Goal: Use online tool/utility: Utilize a website feature to perform a specific function

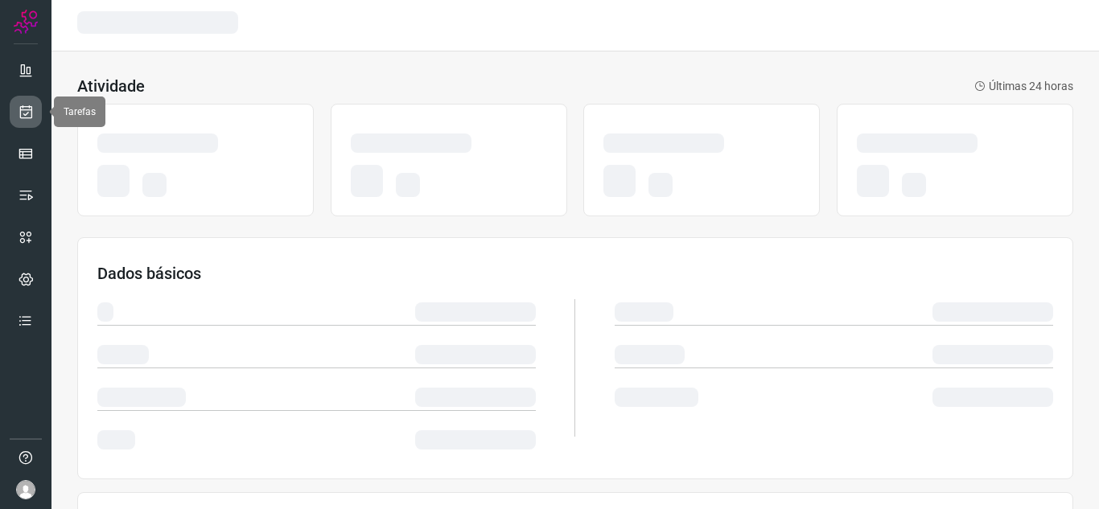
click at [14, 121] on link at bounding box center [26, 112] width 32 height 32
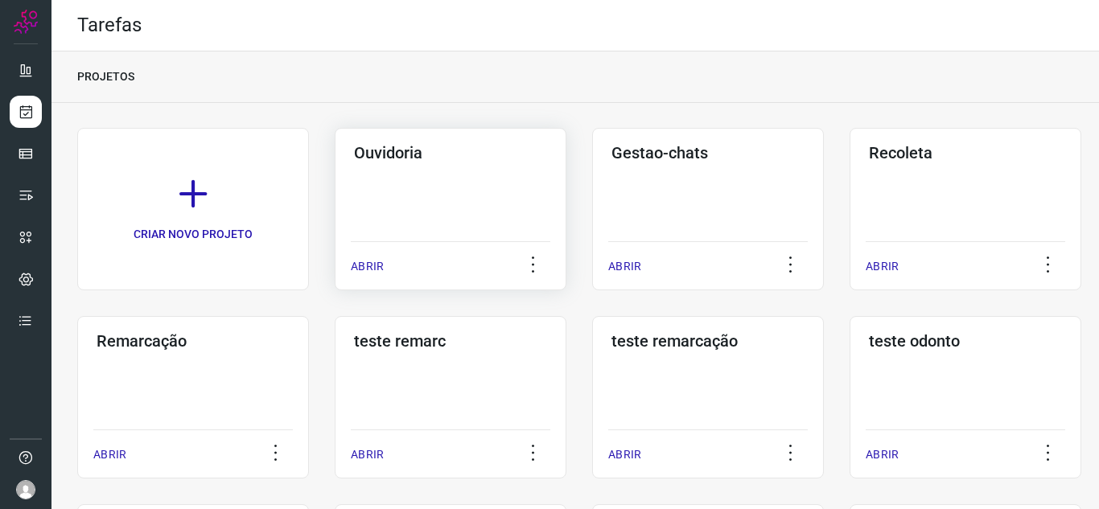
click at [376, 265] on p "ABRIR" at bounding box center [367, 266] width 33 height 17
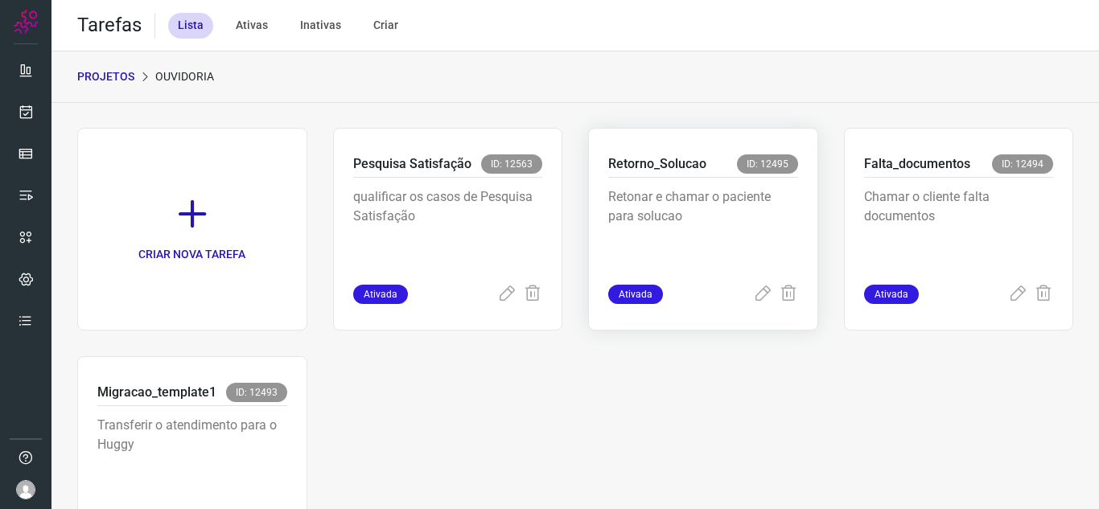
click at [753, 286] on icon at bounding box center [762, 294] width 19 height 19
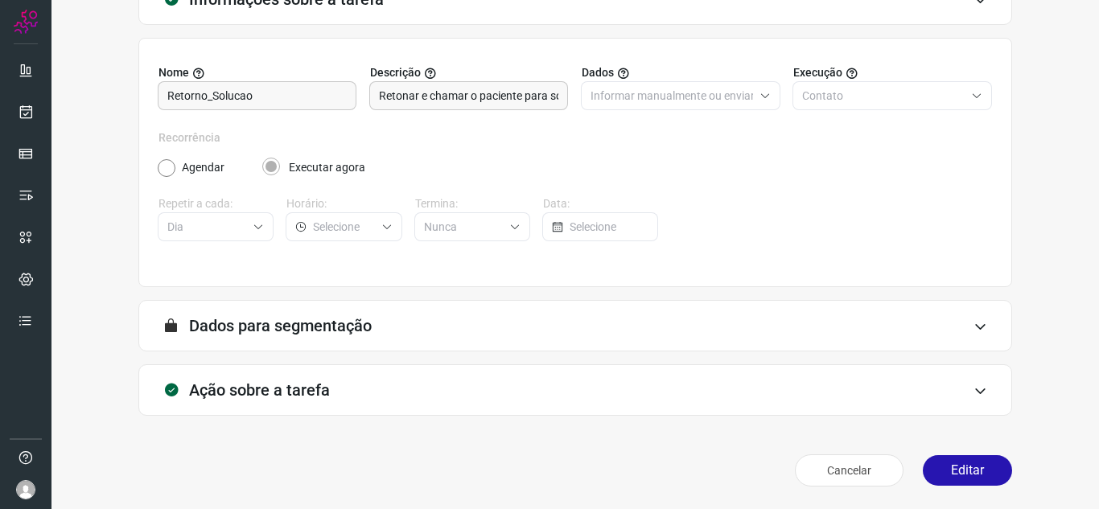
scroll to position [119, 0]
click at [949, 473] on button "Editar" at bounding box center [967, 470] width 89 height 31
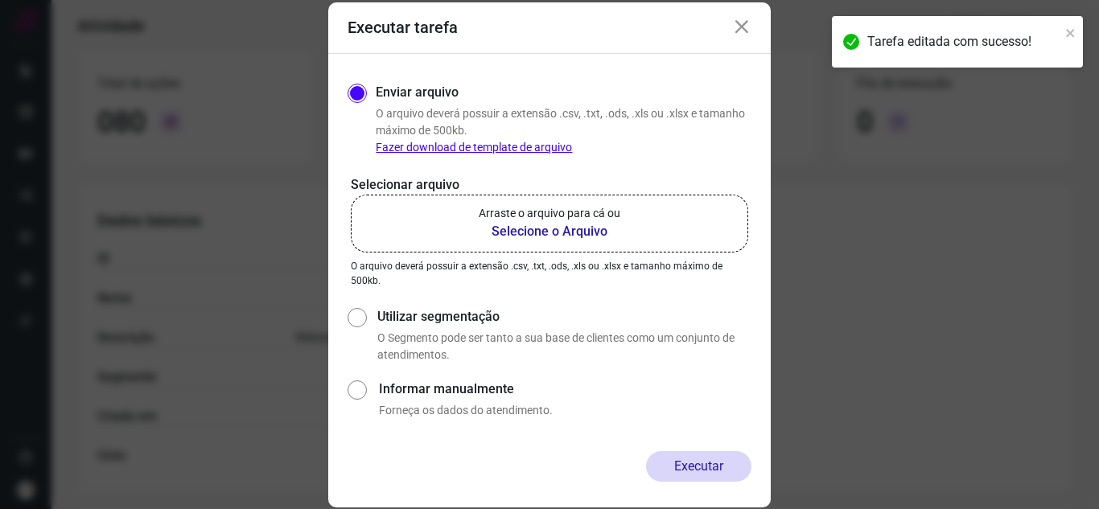
click at [514, 213] on p "Arraste o arquivo para cá ou" at bounding box center [550, 213] width 142 height 17
click at [0, 0] on input "Arraste o arquivo para cá ou Selecione o Arquivo" at bounding box center [0, 0] width 0 height 0
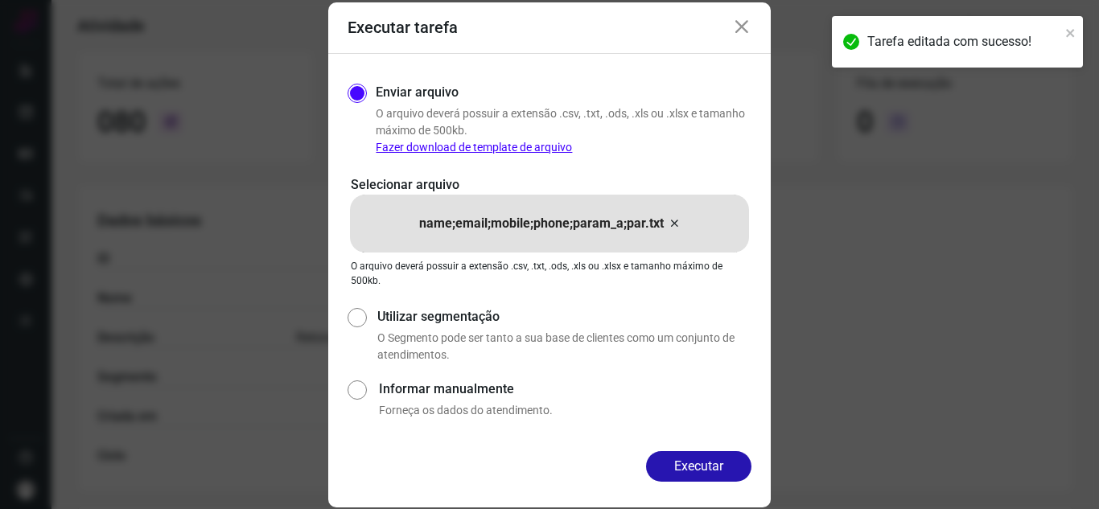
click at [692, 468] on button "Executar" at bounding box center [698, 466] width 105 height 31
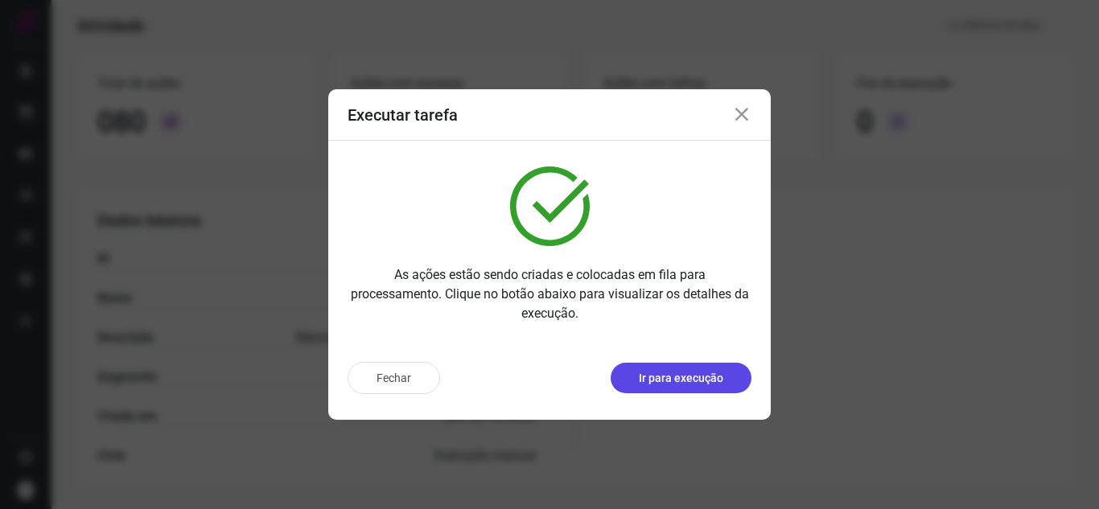
click at [709, 381] on p "Ir para execução" at bounding box center [681, 378] width 84 height 17
